Goal: Task Accomplishment & Management: Use online tool/utility

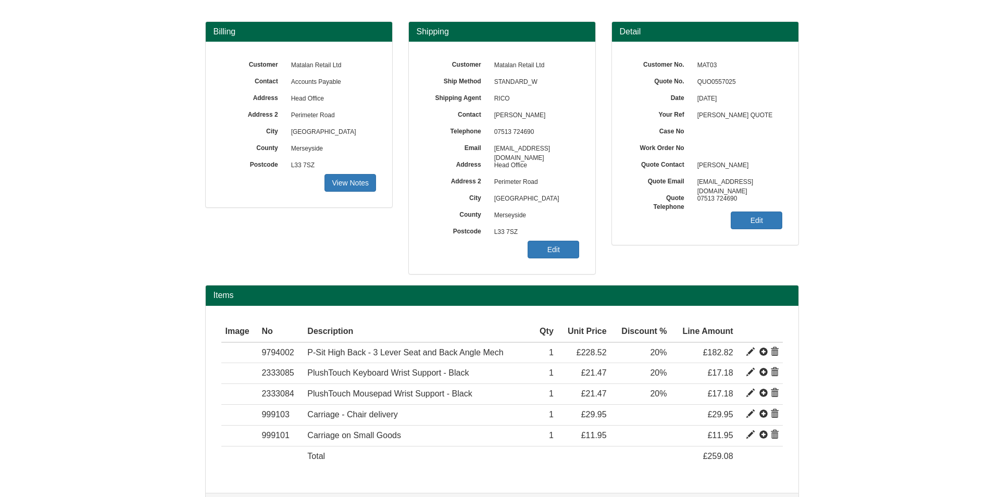
scroll to position [76, 0]
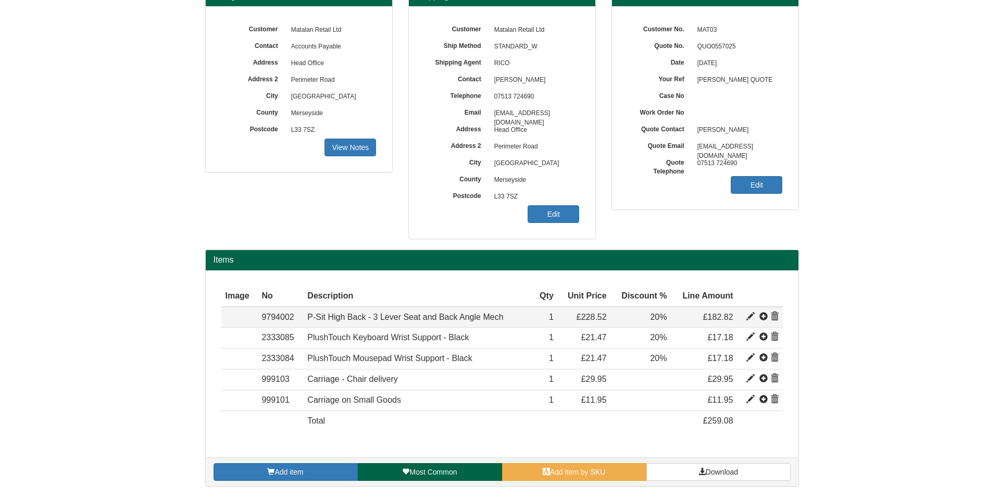
click at [748, 318] on span at bounding box center [751, 317] width 8 height 8
type input "P-Sit High Back - 3 Lever Seat and Back Angle Mech"
type input "Bondai FR Fabric: TBC"
type input "93.75"
type input "228.52"
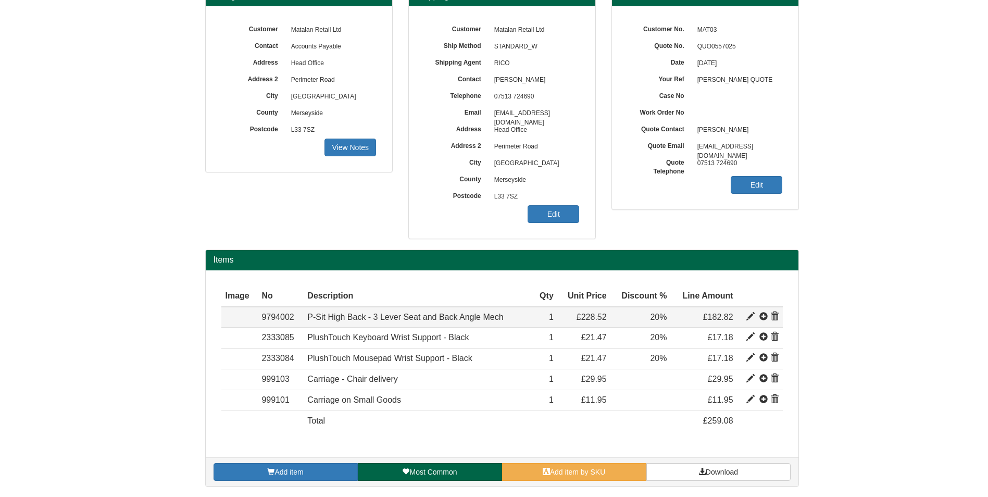
type input "228.52"
type input "1"
type input "20.00"
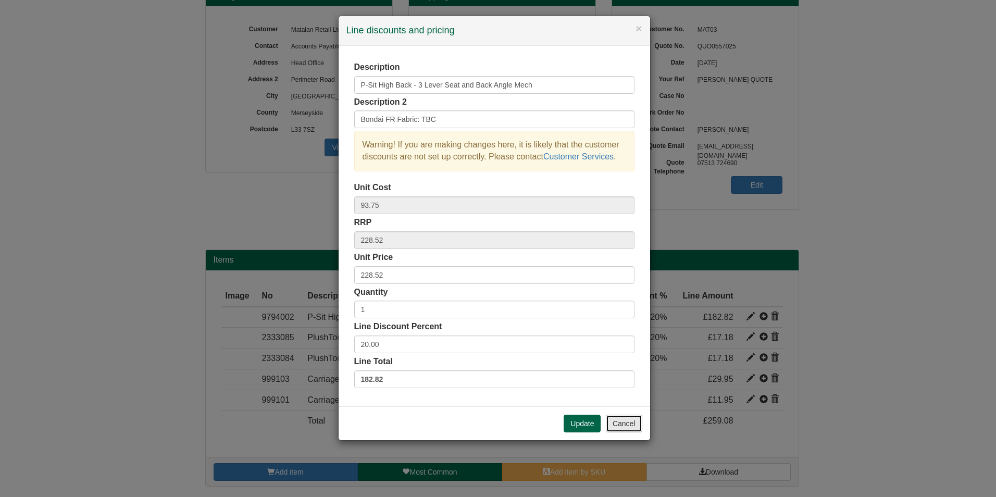
click at [622, 422] on button "Cancel" at bounding box center [624, 424] width 36 height 18
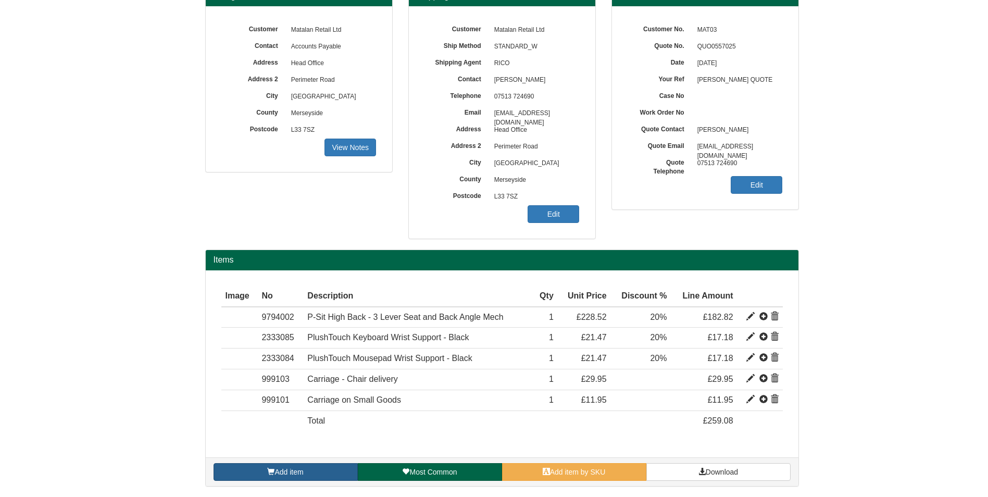
click at [281, 469] on span "Add item" at bounding box center [289, 472] width 29 height 8
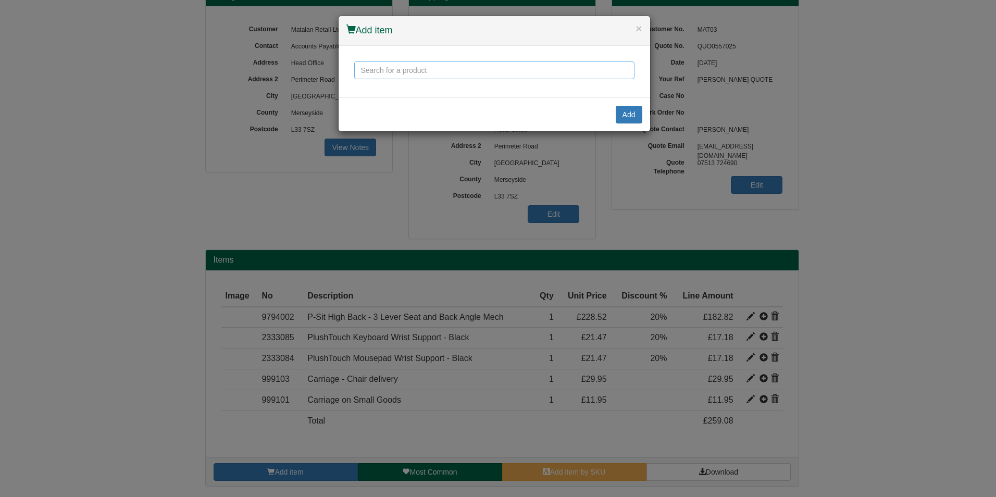
click at [476, 68] on input "text" at bounding box center [494, 70] width 280 height 18
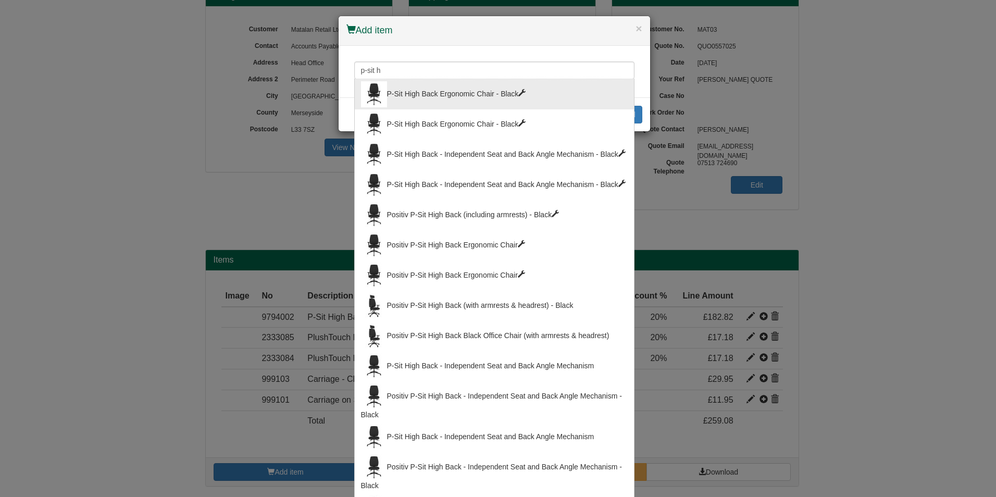
click at [488, 97] on div "P-Sit High Back Ergonomic Chair - Black" at bounding box center [494, 94] width 267 height 26
type input "P-Sit High Back Ergonomic Chair - Black"
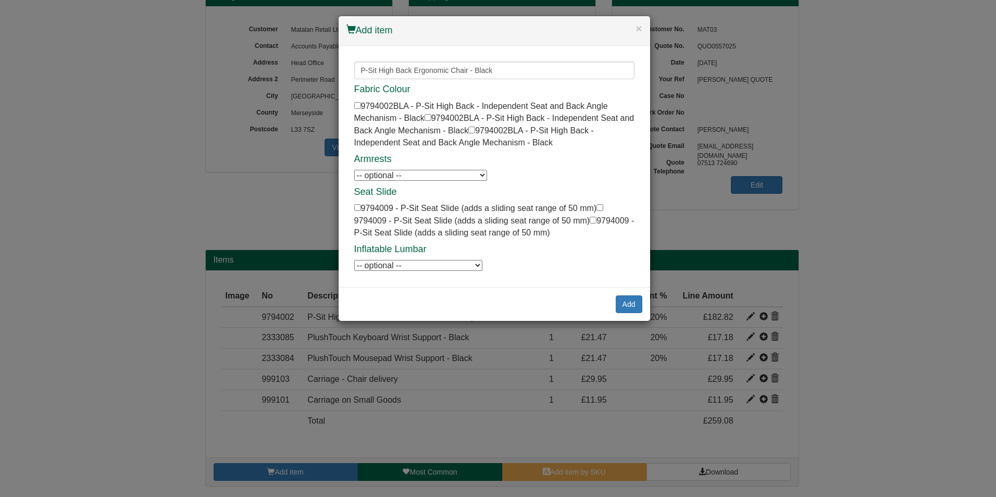
click at [440, 177] on select "-- optional -- P-Sit Height Adjustable Armrests P-Sit Height Adjustable Armrests" at bounding box center [420, 175] width 133 height 11
select select "9794006"
click at [354, 170] on select "-- optional -- P-Sit Height Adjustable Armrests P-Sit Height Adjustable Armrests" at bounding box center [420, 175] width 133 height 11
click at [637, 307] on button "Add" at bounding box center [629, 304] width 27 height 18
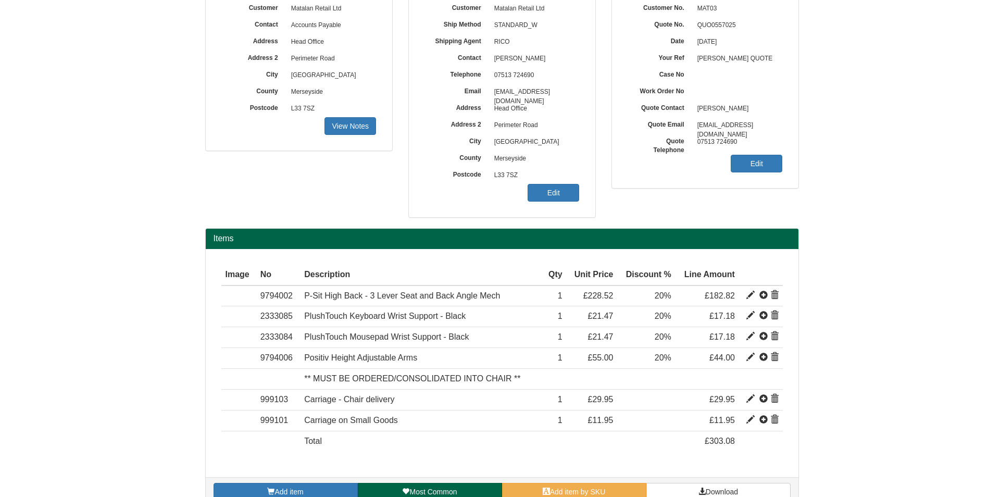
scroll to position [117, 0]
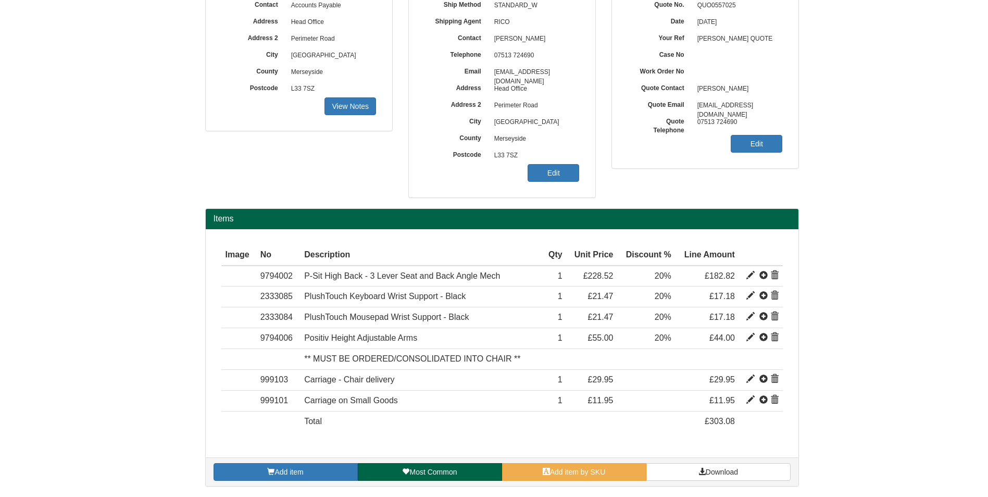
drag, startPoint x: 558, startPoint y: 461, endPoint x: 563, endPoint y: 456, distance: 7.4
click at [558, 461] on div "Add item Most Common Add item by SKU Download" at bounding box center [502, 471] width 593 height 29
click at [569, 476] on span "Add item by SKU" at bounding box center [578, 472] width 56 height 8
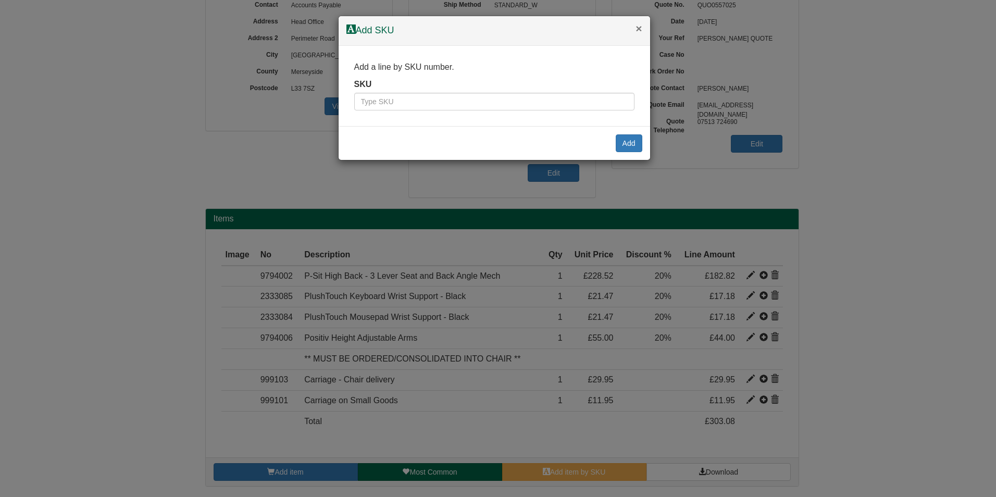
click at [637, 31] on button "×" at bounding box center [639, 28] width 6 height 11
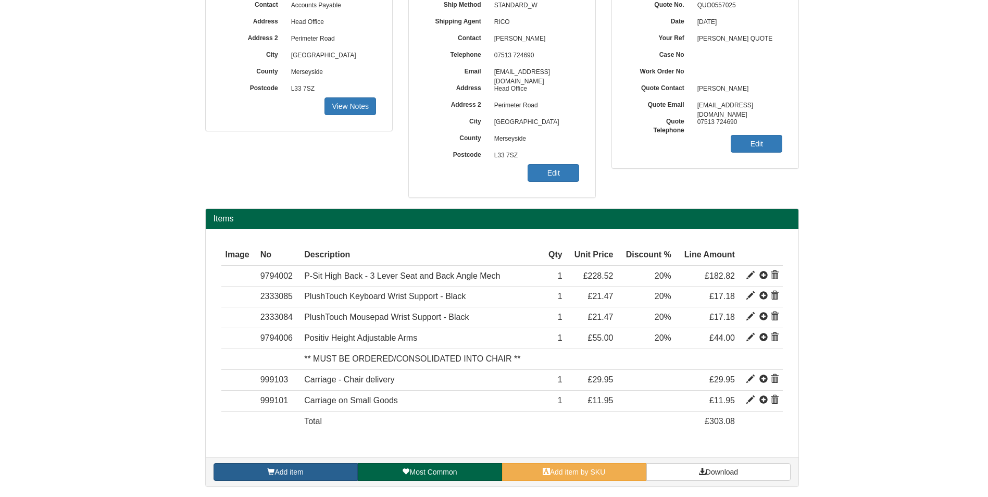
click at [290, 471] on span "Add item" at bounding box center [289, 472] width 29 height 8
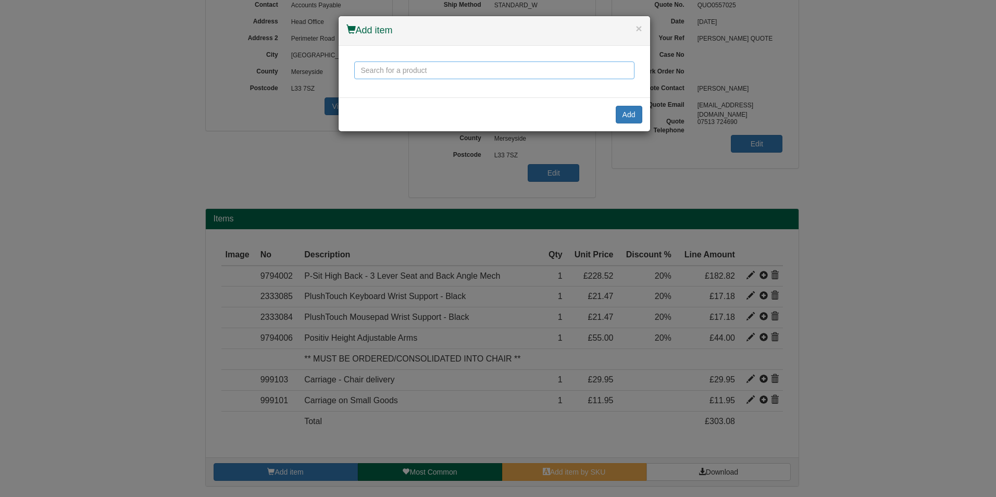
click at [532, 61] on input "text" at bounding box center [494, 70] width 280 height 18
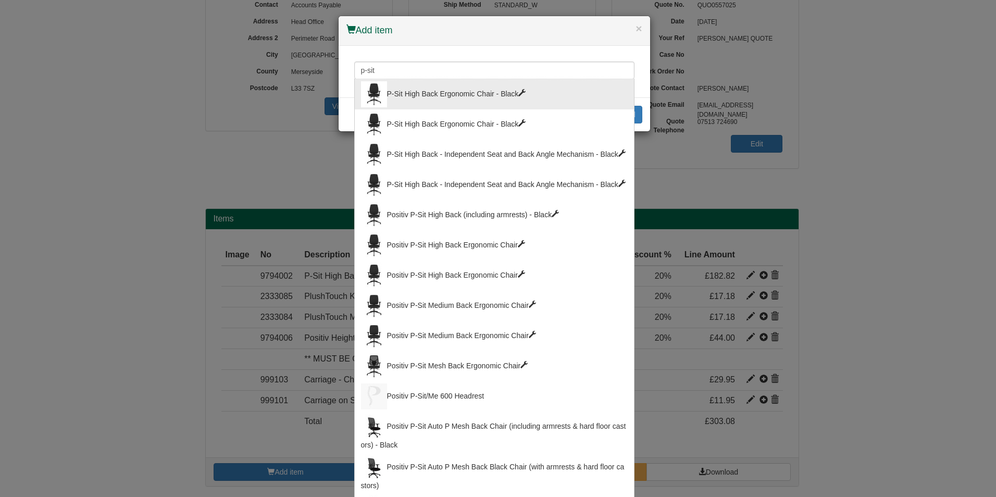
click at [504, 83] on div "P-Sit High Back Ergonomic Chair - Black" at bounding box center [494, 94] width 267 height 26
type input "P-Sit High Back Ergonomic Chair - Black"
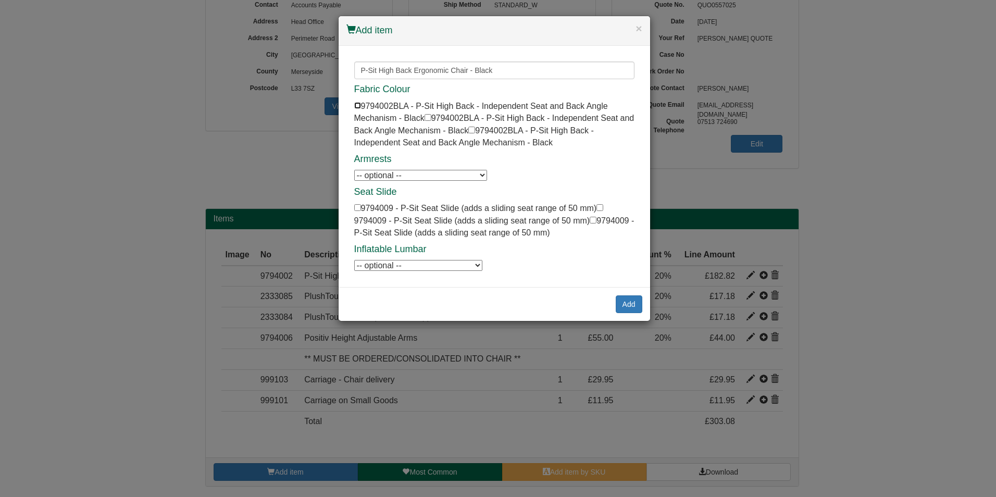
click at [356, 105] on input "checkbox" at bounding box center [357, 105] width 7 height 7
checkbox input "true"
click at [393, 175] on select "-- optional -- P-Sit Height Adjustable Armrests P-Sit Height Adjustable Armrests" at bounding box center [420, 175] width 133 height 11
select select "9794006"
click at [354, 170] on select "-- optional -- P-Sit Height Adjustable Armrests P-Sit Height Adjustable Armrests" at bounding box center [420, 175] width 133 height 11
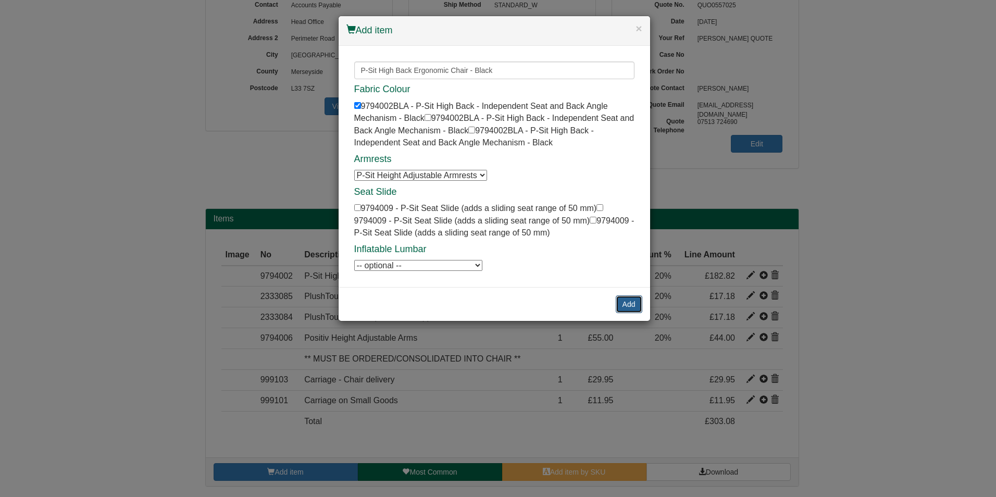
click at [631, 304] on button "Add" at bounding box center [629, 304] width 27 height 18
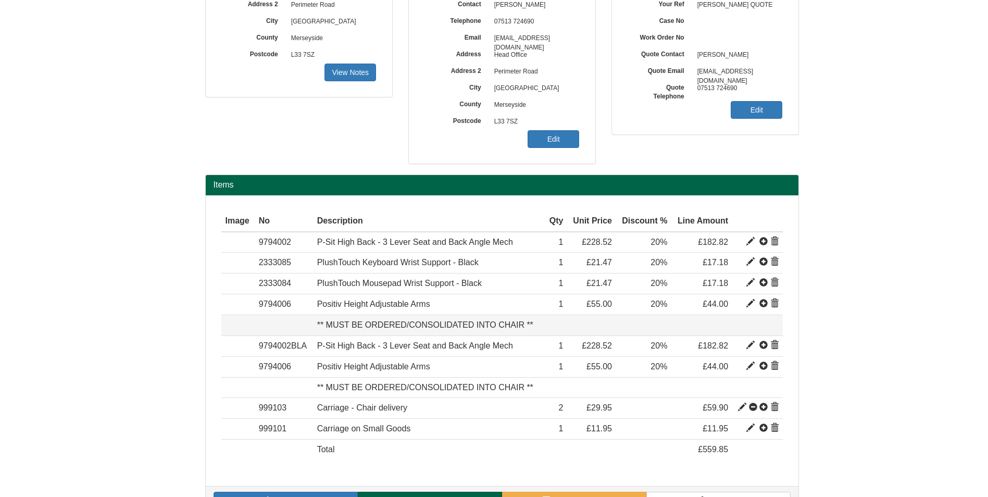
scroll to position [169, 0]
